Goal: Feedback & Contribution: Leave review/rating

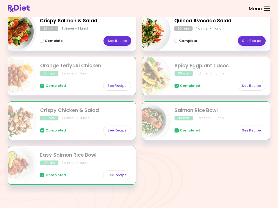
scroll to position [82, 0]
click at [200, 181] on div "Crispy Salmon & Salad 20 min 1 dinner + 1 lunch Complete See Recipe Quinoa Avoc…" at bounding box center [139, 101] width 262 height 179
click at [36, 160] on img "Info - Easy Salmon Rice Bowl" at bounding box center [15, 165] width 43 height 43
select select "*"
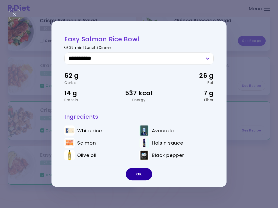
click at [142, 170] on button "OK" at bounding box center [139, 174] width 26 height 12
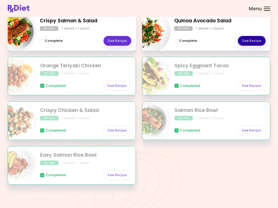
click at [254, 41] on link "See Recipe" at bounding box center [252, 41] width 28 height 10
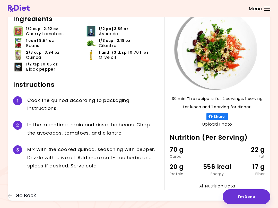
scroll to position [39, 0]
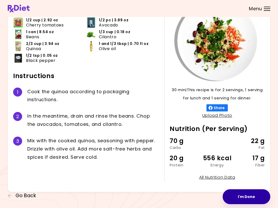
click at [246, 198] on button "I'm Done" at bounding box center [246, 196] width 48 height 15
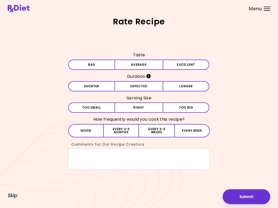
click at [107, 70] on button "Bad" at bounding box center [91, 65] width 47 height 10
click at [154, 91] on button "Expected" at bounding box center [138, 86] width 47 height 10
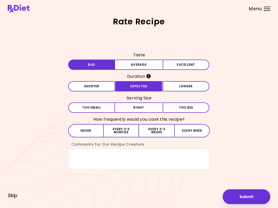
click at [149, 112] on button "Right" at bounding box center [138, 108] width 47 height 10
click at [94, 135] on button "Never" at bounding box center [85, 130] width 35 height 13
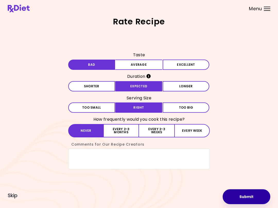
click at [249, 204] on button "Submit" at bounding box center [246, 196] width 48 height 15
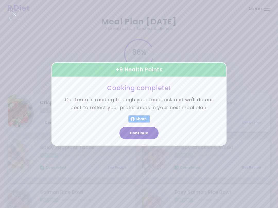
click at [143, 136] on button "Continue" at bounding box center [138, 133] width 39 height 12
